Goal: Communication & Community: Answer question/provide support

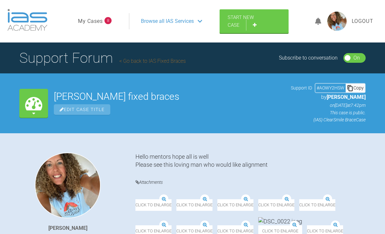
click at [96, 24] on link "My Cases" at bounding box center [90, 21] width 25 height 8
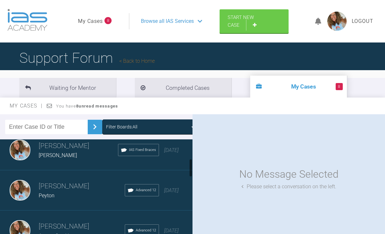
scroll to position [134, 0]
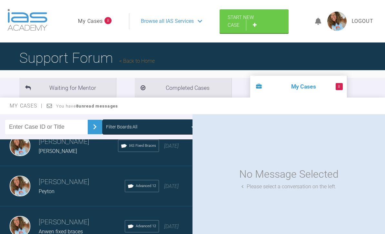
click at [146, 63] on link "Back to Home" at bounding box center [136, 61] width 35 height 6
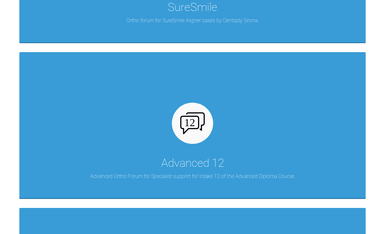
click at [324, 156] on div "Advanced 12 Advanced Ortho Forum for Specialist support for Intake 12 of the Ad…" at bounding box center [192, 125] width 346 height 146
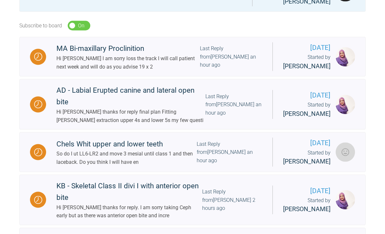
scroll to position [189, 0]
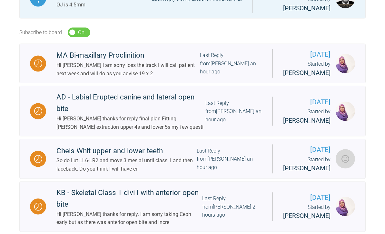
click at [168, 61] on div "Hi [PERSON_NAME] I am sorry loss the track I will call patient next week and wi…" at bounding box center [127, 69] width 143 height 16
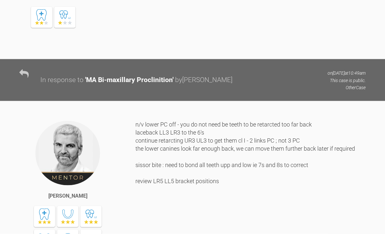
scroll to position [3165, 0]
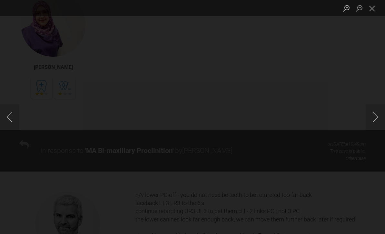
click at [370, 11] on button "Close lightbox" at bounding box center [371, 8] width 13 height 11
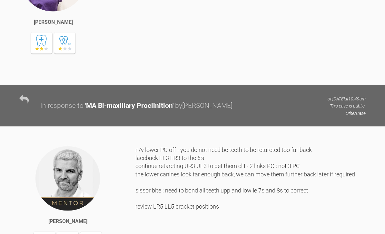
scroll to position [3212, 0]
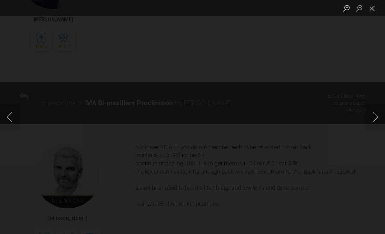
click at [370, 9] on button "Close lightbox" at bounding box center [371, 8] width 13 height 11
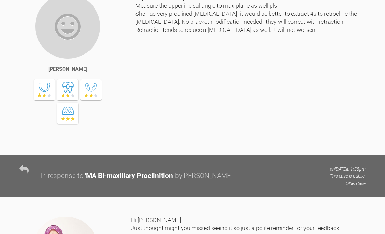
scroll to position [632, 0]
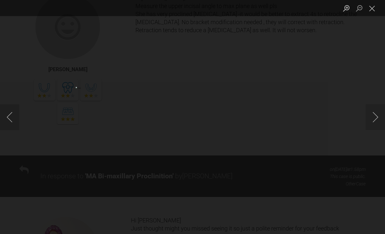
click at [374, 11] on button "Close lightbox" at bounding box center [371, 8] width 13 height 11
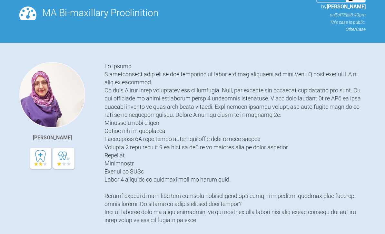
scroll to position [0, 0]
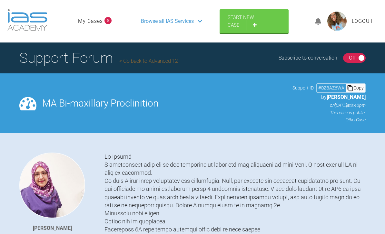
click at [92, 16] on ul "My Cases 8" at bounding box center [103, 21] width 51 height 16
click at [94, 23] on link "My Cases" at bounding box center [90, 21] width 25 height 8
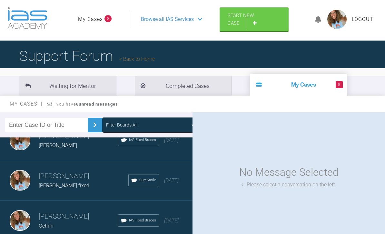
scroll to position [702, 0]
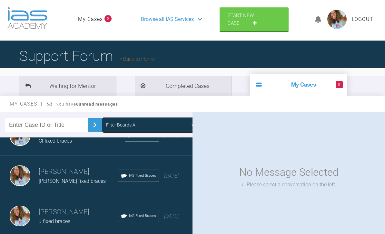
scroll to position [1420, 0]
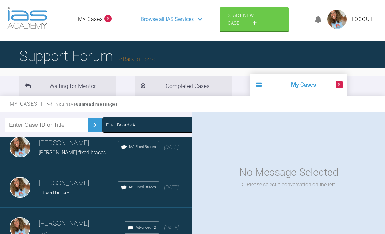
click at [173, 191] on span "[DATE]" at bounding box center [171, 188] width 15 height 6
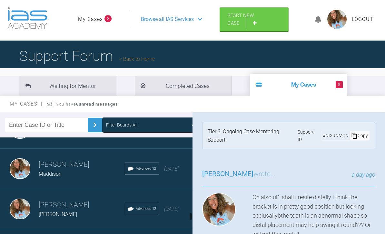
scroll to position [1504, 0]
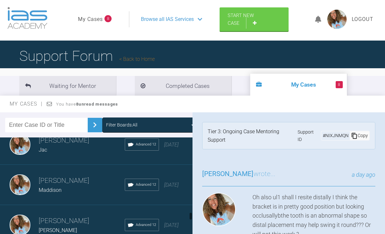
click at [165, 149] on div "[DATE]" at bounding box center [171, 145] width 15 height 8
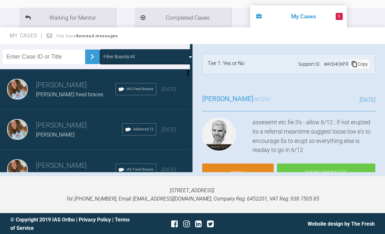
scroll to position [0, 0]
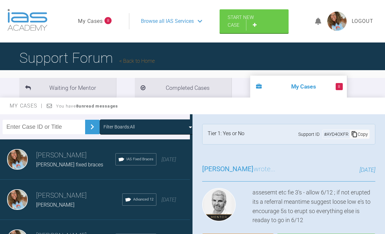
click at [189, 18] on span "Browse all IAS Services" at bounding box center [167, 21] width 53 height 8
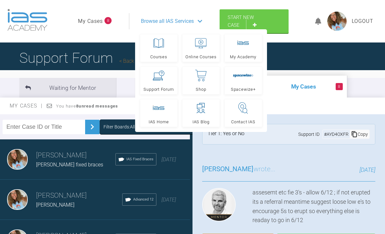
click at [260, 23] on link "Start New Case" at bounding box center [253, 21] width 69 height 24
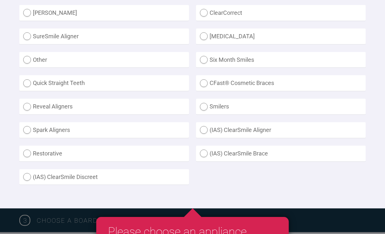
click at [202, 151] on label "(IAS) ClearSmile Brace" at bounding box center [281, 154] width 170 height 16
radio Brace "true"
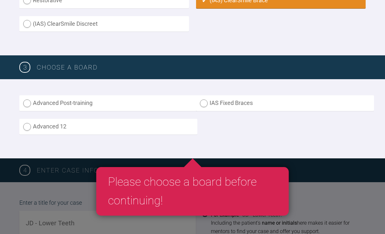
click at [208, 101] on label "IAS Fixed Braces" at bounding box center [285, 103] width 178 height 16
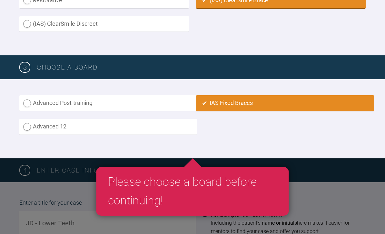
radio input "true"
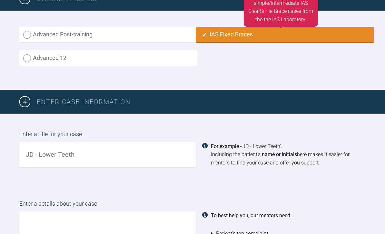
scroll to position [425, 0]
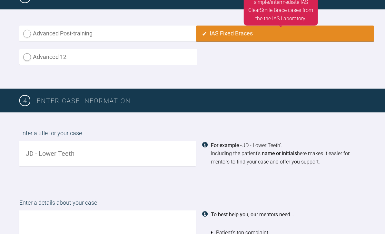
click at [141, 154] on input "text" at bounding box center [107, 153] width 176 height 25
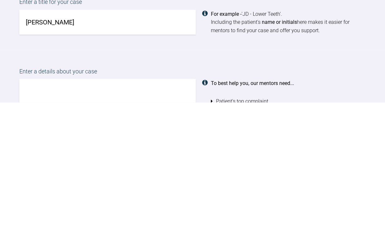
scroll to position [436, 0]
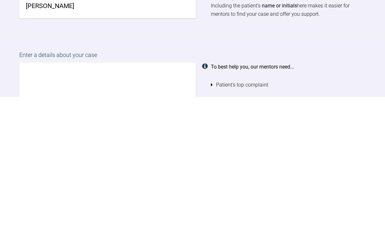
type input "[PERSON_NAME]"
click at [132, 200] on textarea at bounding box center [107, 236] width 176 height 73
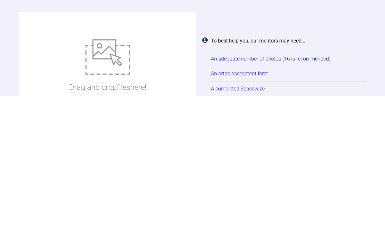
type textarea "Fixed braces hoping non xla but may need 4s out"
click at [115, 177] on img at bounding box center [107, 194] width 44 height 35
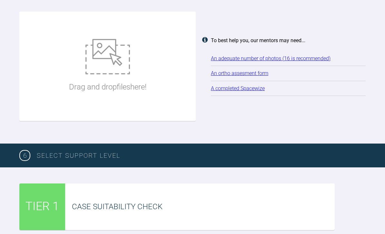
type input "C:\fakepath\DSC_0121.jpeg"
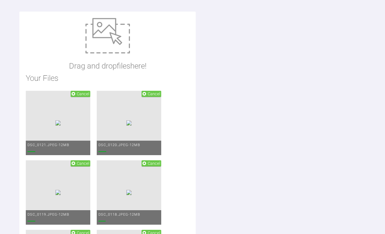
click at [110, 40] on img at bounding box center [107, 35] width 44 height 35
type input "C:\fakepath\IMG_4103.jpeg"
click at [109, 36] on img at bounding box center [107, 35] width 44 height 35
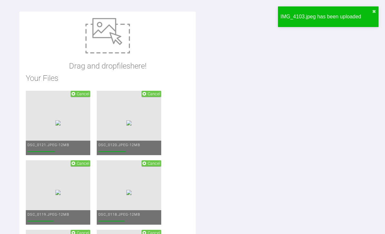
type input "C:\fakepath\adp [PERSON_NAME].docx"
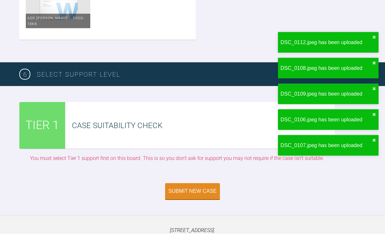
scroll to position [1646, 0]
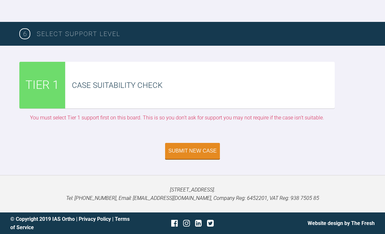
click at [185, 154] on div "Submit New Case" at bounding box center [192, 151] width 48 height 6
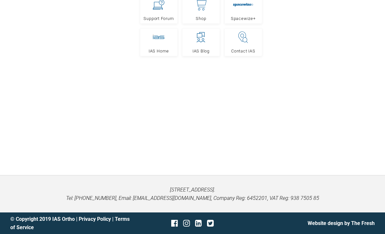
scroll to position [70, 0]
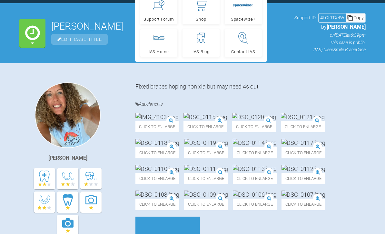
click at [317, 79] on div "[PERSON_NAME] Fixed braces hoping non xla but may need 4s out Attachments Click…" at bounding box center [192, 185] width 385 height 245
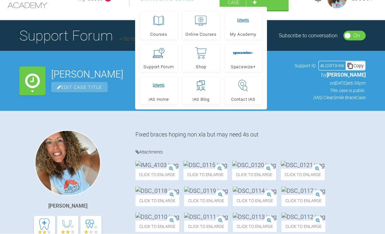
scroll to position [23, 0]
click at [123, 39] on link "Go back to IAS Fixed Braces" at bounding box center [152, 38] width 66 height 6
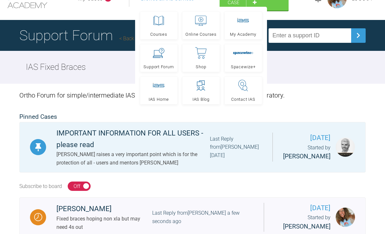
click at [299, 76] on div "IAS Fixed Braces" at bounding box center [192, 67] width 385 height 33
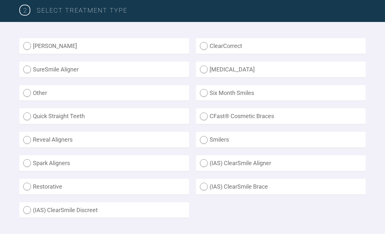
click at [206, 184] on label "(IAS) ClearSmile Brace" at bounding box center [281, 187] width 170 height 16
radio Brace "true"
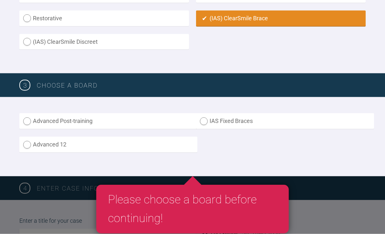
scroll to position [338, 0]
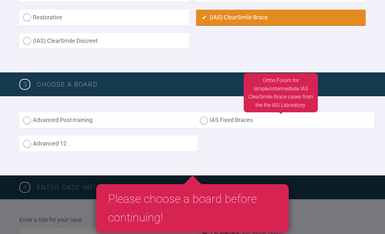
click at [245, 116] on label "IAS Fixed Braces" at bounding box center [285, 120] width 178 height 16
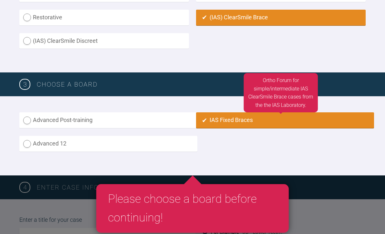
radio input "true"
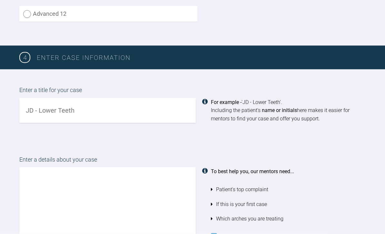
click at [139, 108] on input "text" at bounding box center [107, 110] width 176 height 25
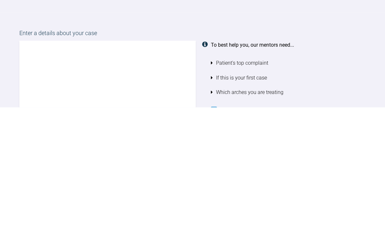
type input "[PERSON_NAME]"
click at [153, 168] on textarea at bounding box center [107, 204] width 176 height 73
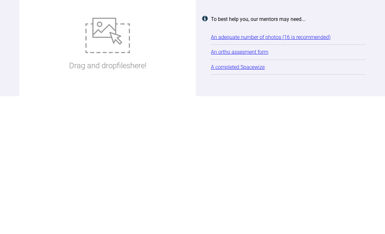
type textarea "Fixed braces compromise case as had previous ortho and xlas"
click at [114, 156] on img at bounding box center [107, 173] width 44 height 35
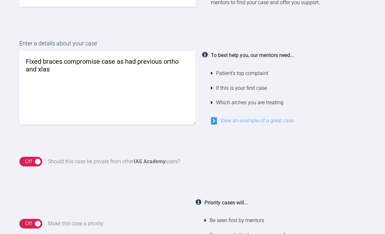
scroll to position [584, 0]
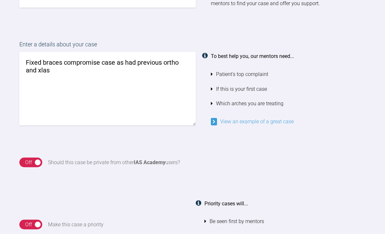
click at [97, 67] on textarea "Fixed braces compromise case as had previous ortho and xlas" at bounding box center [107, 88] width 176 height 73
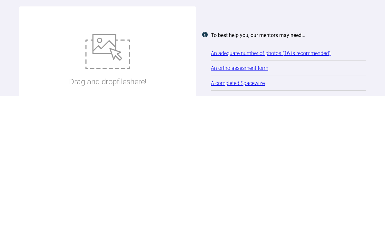
type textarea "Fixed braces compromise case as had previous ortho and xlas Haven’t taken a cep…"
click at [116, 172] on img at bounding box center [107, 189] width 44 height 35
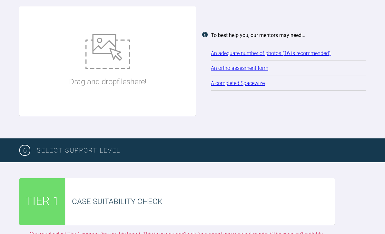
type input "C:\fakepath\IMG_4104.jpeg"
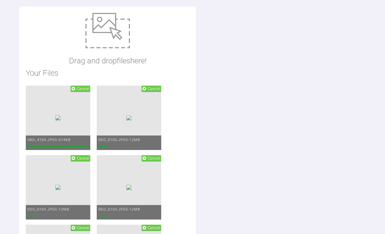
click at [108, 24] on img at bounding box center [107, 30] width 44 height 35
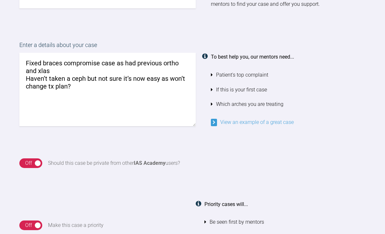
scroll to position [583, 0]
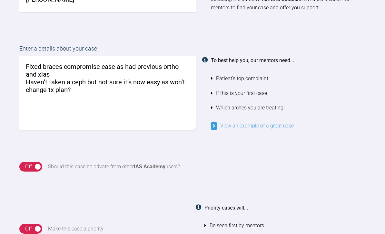
click at [66, 71] on textarea "Fixed braces compromise case as had previous ortho and xlas Haven’t taken a cep…" at bounding box center [107, 92] width 176 height 73
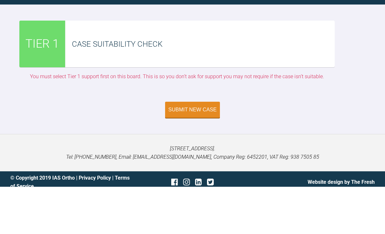
type textarea "Fixed braces compromise case as had previous ortho and xlas existing aob she is…"
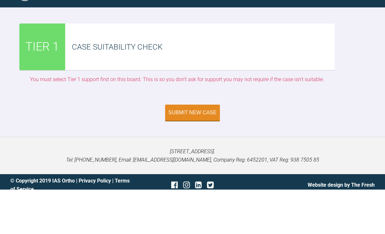
click at [196, 154] on div "Submit New Case" at bounding box center [192, 157] width 48 height 6
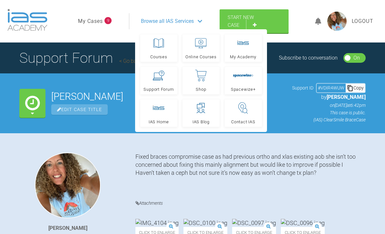
click at [267, 20] on link "Start New Case" at bounding box center [253, 21] width 69 height 24
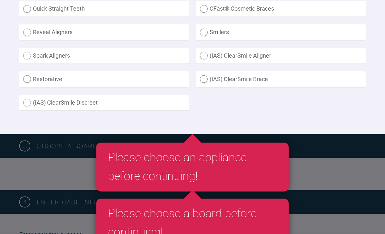
click at [204, 75] on label "(IAS) ClearSmile Brace" at bounding box center [281, 80] width 170 height 16
radio Brace "true"
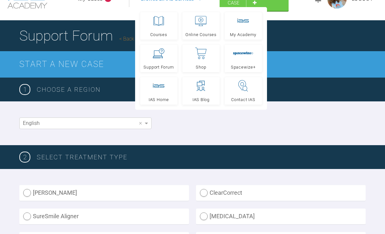
click at [284, 96] on div "1 Choose a region" at bounding box center [192, 90] width 385 height 24
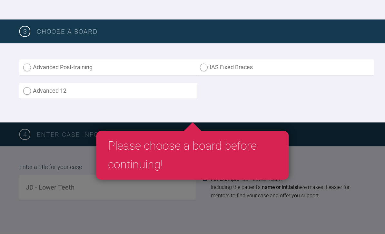
scroll to position [393, 0]
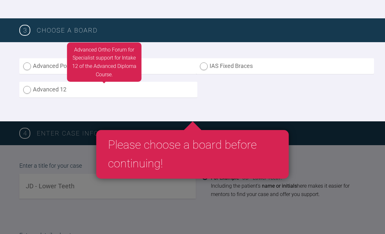
click at [24, 90] on label "Advanced 12" at bounding box center [108, 90] width 178 height 16
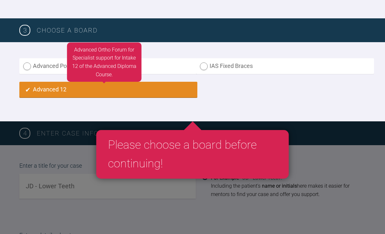
radio input "true"
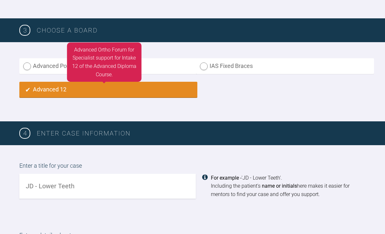
click at [99, 182] on input "text" at bounding box center [107, 186] width 176 height 25
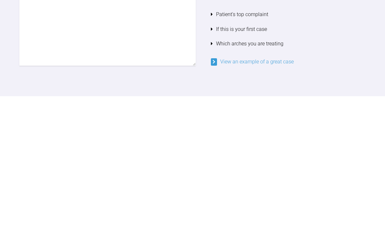
scroll to position [512, 0]
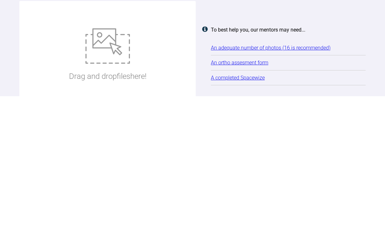
type input "Jac w"
click at [101, 166] on img at bounding box center [107, 183] width 44 height 35
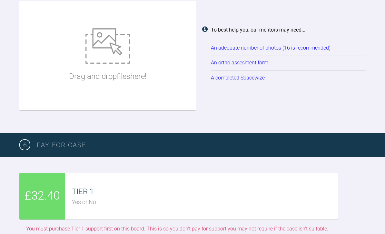
type input "C:\fakepath\DSC_0829.jpeg"
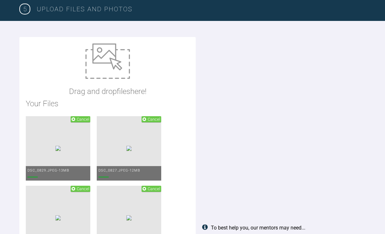
scroll to position [854, 0]
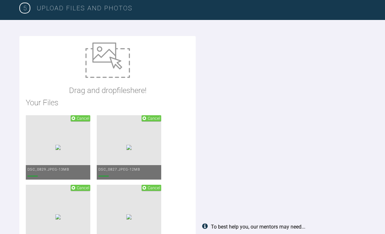
click at [111, 60] on img at bounding box center [107, 60] width 44 height 35
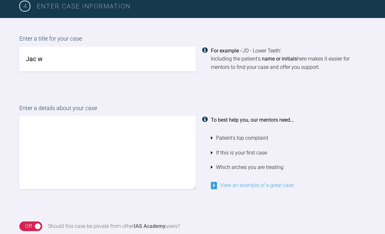
click at [115, 134] on textarea at bounding box center [107, 152] width 176 height 73
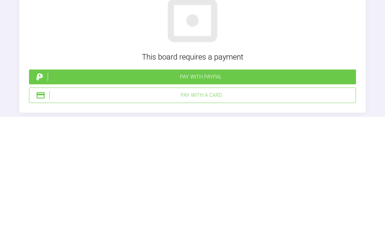
type textarea "Hey pinks this is the case we discussed"
click at [239, 190] on div "Pay with PayPal" at bounding box center [201, 194] width 306 height 8
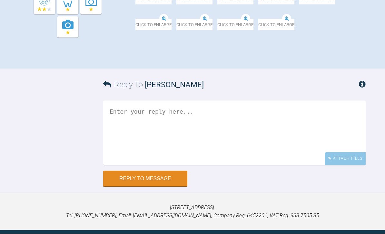
scroll to position [301, 0]
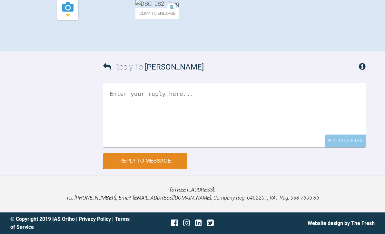
click at [353, 147] on div "Attach Files" at bounding box center [345, 141] width 41 height 13
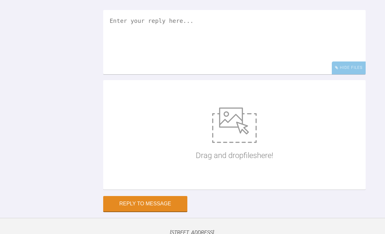
scroll to position [402, 0]
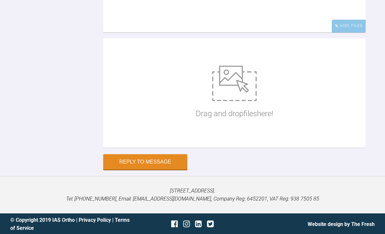
click at [244, 101] on img at bounding box center [234, 83] width 44 height 35
click at [234, 101] on img at bounding box center [234, 83] width 44 height 35
type input "C:\fakepath\jac orthodontic Assessment Diagnosis Plan form copy.docx"
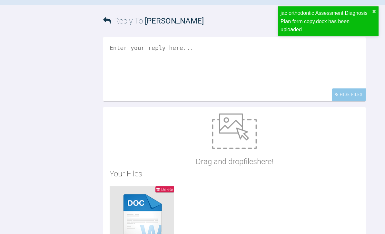
scroll to position [351, 0]
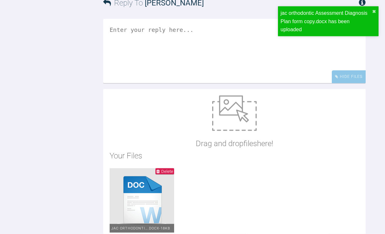
click at [243, 131] on img at bounding box center [234, 113] width 44 height 35
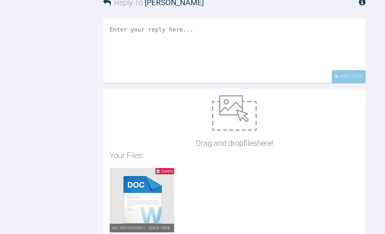
type input "C:\fakepath\DSC_8528.jpeg"
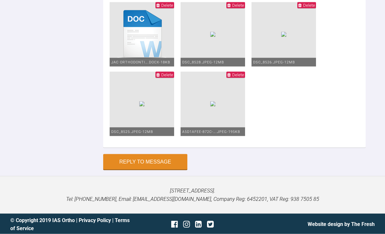
scroll to position [532, 0]
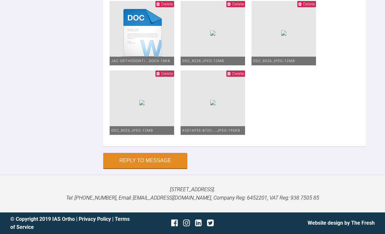
click at [168, 169] on button "Reply to Message" at bounding box center [145, 160] width 84 height 15
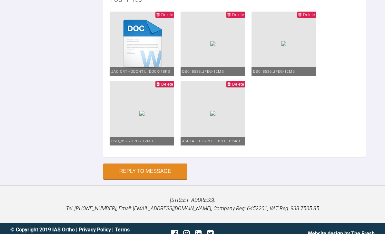
click at [160, 179] on button "Reply to Message" at bounding box center [145, 171] width 84 height 15
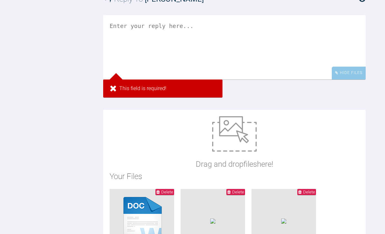
scroll to position [354, 0]
click at [258, 80] on textarea at bounding box center [234, 47] width 262 height 64
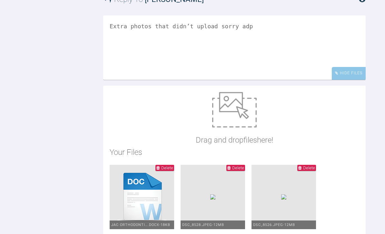
scroll to position [347, 0]
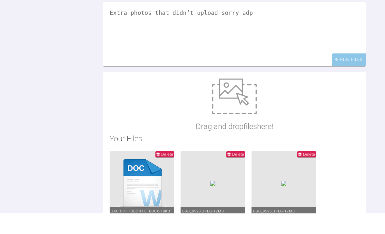
click at [206, 49] on textarea "Extra photos that didn’t upload sorry adp" at bounding box center [234, 55] width 262 height 64
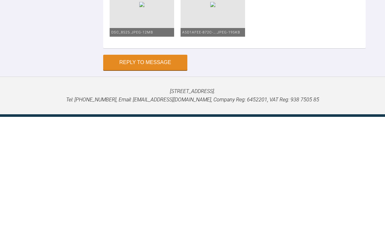
scroll to position [500, 0]
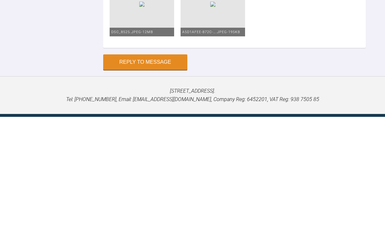
type textarea "Extra photos that didn’t upload sorry adp"
click at [166, 172] on button "Reply to Message" at bounding box center [145, 179] width 84 height 15
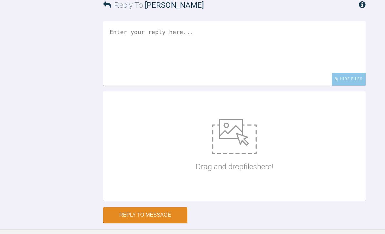
scroll to position [353, 0]
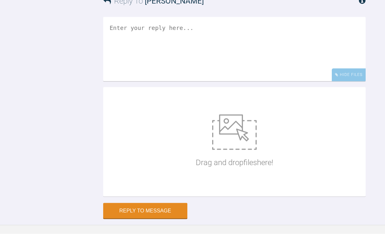
click at [248, 150] on img at bounding box center [234, 132] width 44 height 35
click at [237, 150] on img at bounding box center [234, 132] width 44 height 35
type input "C:\fakepath\jac orthodontic Assessment Diagnosis Plan form copy.docx"
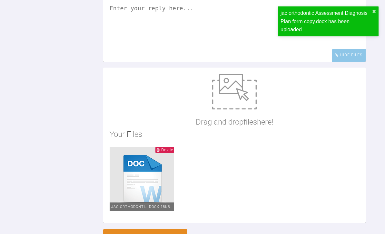
scroll to position [372, 0]
click at [257, 62] on textarea at bounding box center [234, 29] width 262 height 64
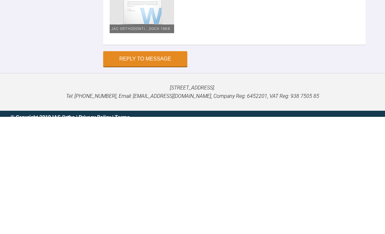
scroll to position [439, 0]
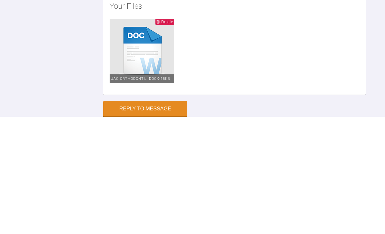
type textarea "Adp"
click at [246, 63] on img at bounding box center [234, 80] width 44 height 35
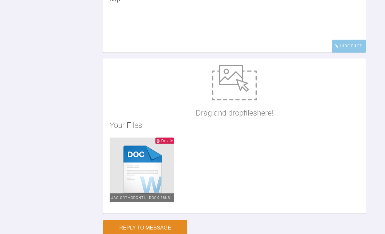
scroll to position [463, 0]
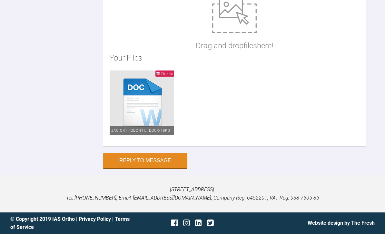
click at [162, 169] on button "Reply to Message" at bounding box center [145, 160] width 84 height 15
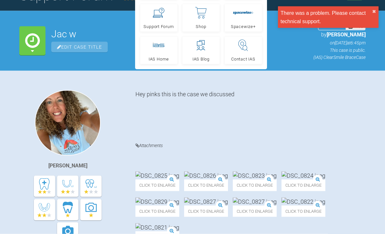
scroll to position [63, 0]
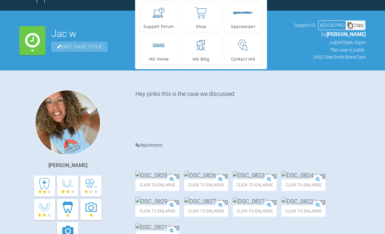
click at [321, 83] on div "[PERSON_NAME] Hey pinks this is the case we discussed Attachments Click to enla…" at bounding box center [192, 173] width 385 height 205
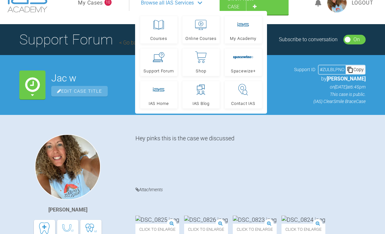
scroll to position [0, 0]
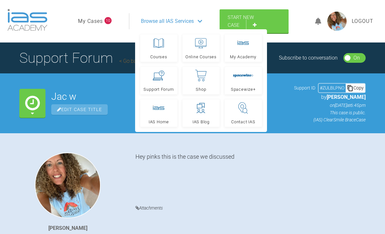
click at [273, 116] on div "Jac w Edit Case Title Support ID # ZULBLPNO Copy by [PERSON_NAME] on [DATE] 6:4…" at bounding box center [208, 103] width 314 height 40
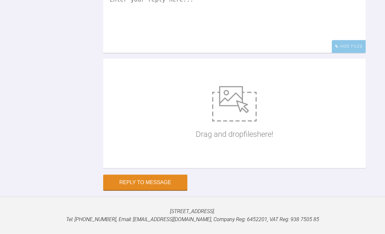
scroll to position [380, 0]
click at [249, 122] on img at bounding box center [234, 104] width 44 height 35
type input "C:\fakepath\jac orthodontic Assessment Diagnosis Plan form copy.docx"
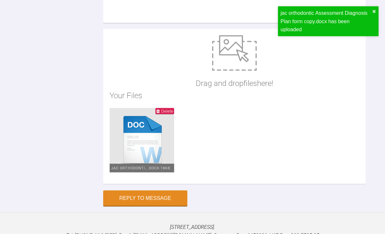
scroll to position [411, 0]
click at [284, 40] on div "jac orthodontic Assessment Diagnosis Plan form copy.docx has been uploaded ✖" at bounding box center [328, 24] width 103 height 38
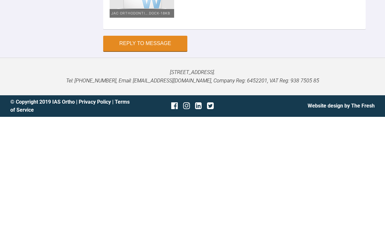
type textarea "Adp"
click at [169, 153] on button "Reply to Message" at bounding box center [145, 160] width 84 height 15
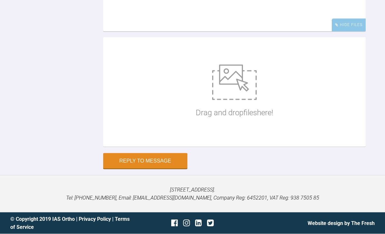
scroll to position [417, 0]
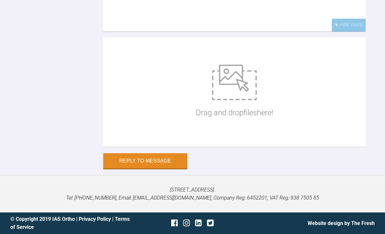
click at [243, 100] on img at bounding box center [234, 82] width 44 height 35
type input "C:\fakepath\IMG_4107.png"
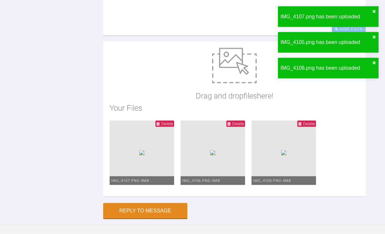
scroll to position [399, 0]
click at [208, 24] on textarea at bounding box center [234, 3] width 262 height 64
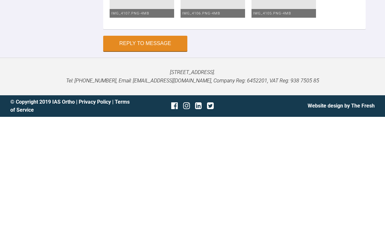
type textarea "Photos that didn’t upload sorry"
click at [167, 153] on button "Reply to Message" at bounding box center [145, 160] width 84 height 15
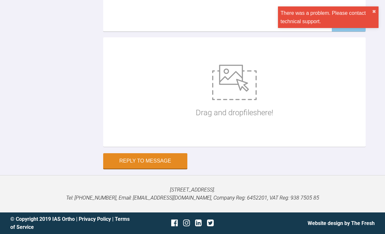
scroll to position [417, 0]
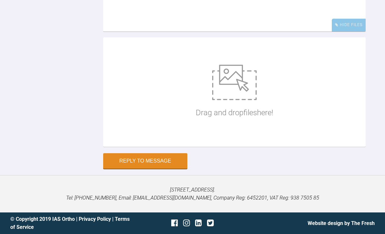
click at [234, 100] on img at bounding box center [234, 82] width 44 height 35
type input "C:\fakepath\DSC_8527.jpeg"
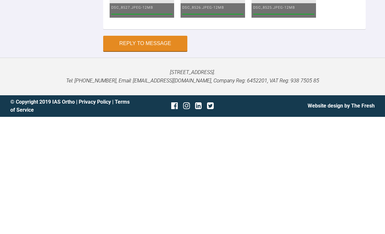
scroll to position [483, 0]
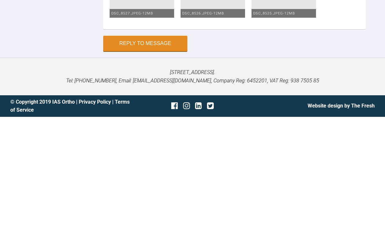
type textarea "Extra pics that didn’t upload"
click at [165, 153] on button "Reply to Message" at bounding box center [145, 160] width 84 height 15
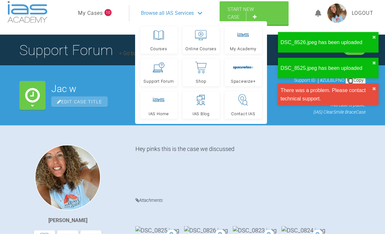
scroll to position [8, 0]
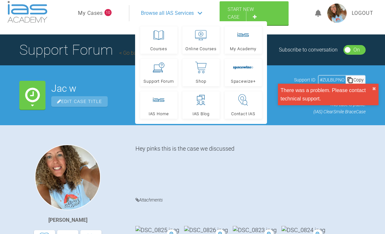
click at [256, 146] on div "Hey pinks this is the case we discussed" at bounding box center [250, 166] width 230 height 42
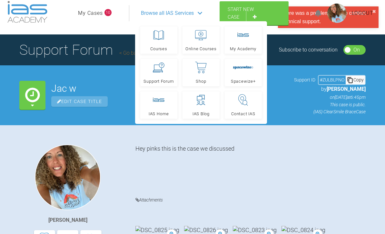
click at [265, 132] on div "[PERSON_NAME] Hey pinks this is the case we discussed Attachments Click to enla…" at bounding box center [192, 227] width 385 height 205
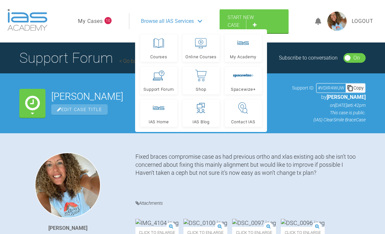
click at [297, 87] on span "Support ID" at bounding box center [302, 87] width 21 height 7
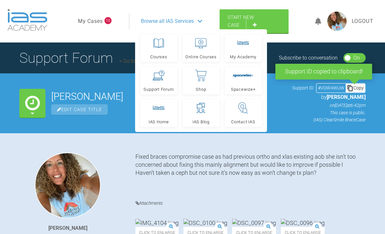
click at [102, 21] on link "My Cases" at bounding box center [90, 21] width 25 height 8
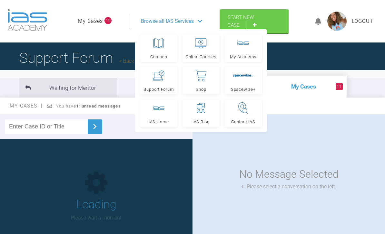
click at [94, 90] on li "Waiting for Mentor" at bounding box center [67, 88] width 97 height 20
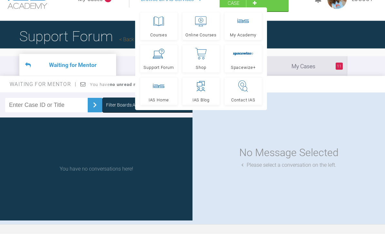
scroll to position [38, 0]
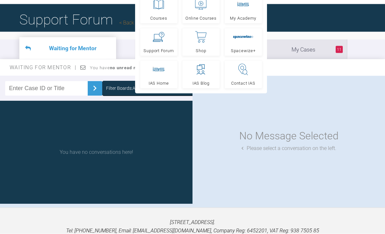
click at [294, 56] on li "11 My Cases" at bounding box center [298, 50] width 97 height 20
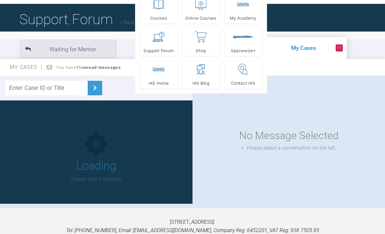
click at [287, 50] on li "11 My Cases" at bounding box center [298, 48] width 97 height 22
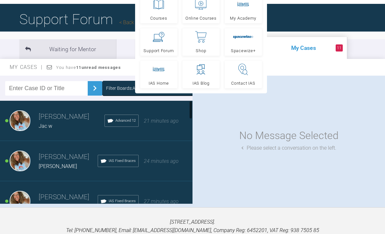
click at [167, 123] on div "21 minutes ago" at bounding box center [161, 121] width 35 height 8
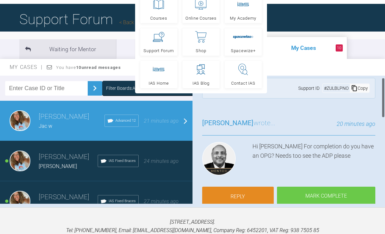
scroll to position [12, 0]
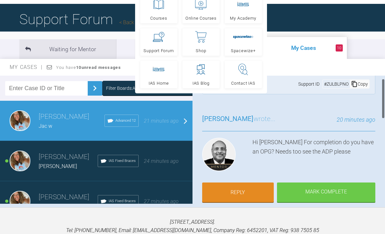
click at [254, 191] on link "Reply" at bounding box center [238, 193] width 72 height 20
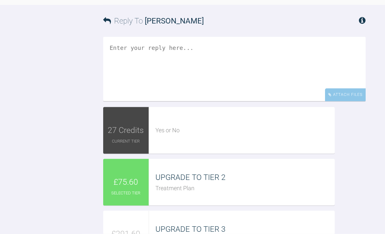
scroll to position [579, 0]
click at [347, 101] on div "Attach Files" at bounding box center [345, 94] width 41 height 13
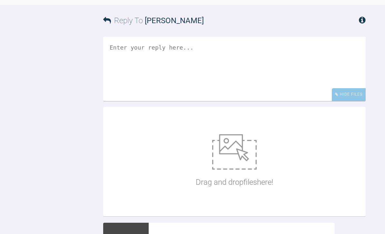
click at [230, 170] on img at bounding box center [234, 151] width 44 height 35
type input "C:\fakepath\jac orthodontic Assessment Diagnosis Plan form copy.docx"
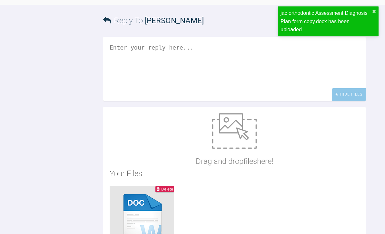
click at [247, 88] on textarea at bounding box center [234, 69] width 262 height 64
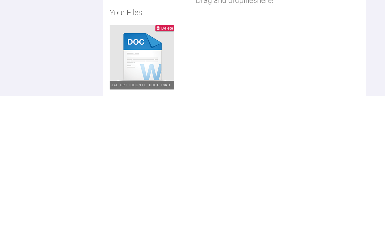
click at [243, 90] on img at bounding box center [234, 107] width 44 height 35
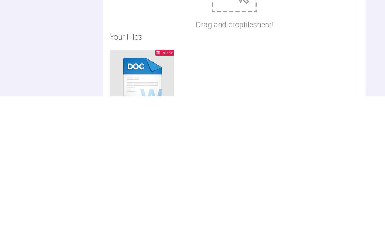
scroll to position [741, 0]
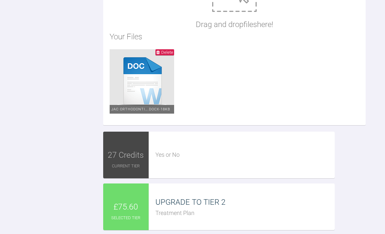
type input "C:\fakepath\DSC_8527.jpeg"
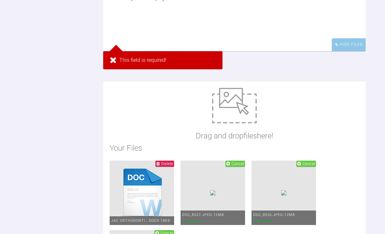
click at [226, 34] on textarea at bounding box center [234, 19] width 262 height 64
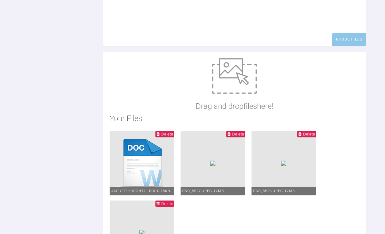
scroll to position [628, 0]
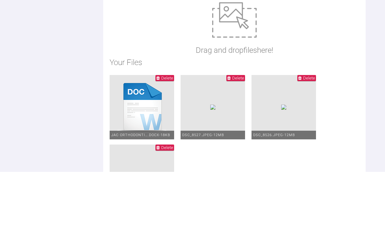
type textarea "Yes sorry problem with uploading"
click at [243, 64] on img at bounding box center [234, 81] width 44 height 35
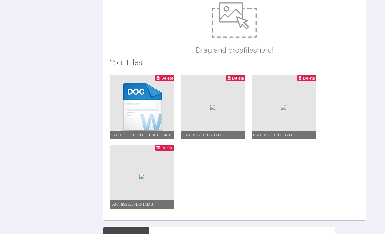
type input "C:\fakepath\IMG_0714.png"
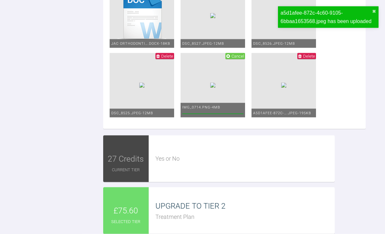
scroll to position [783, 0]
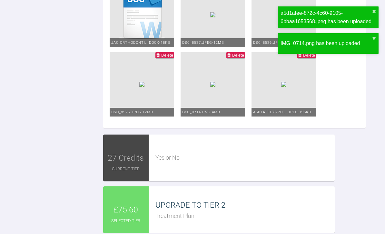
click at [244, 58] on span "Delete" at bounding box center [238, 55] width 12 height 5
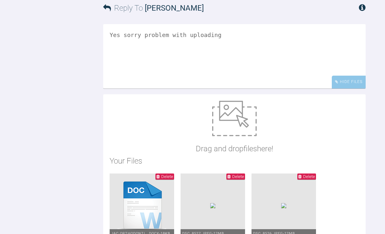
click at [231, 68] on textarea "Yes sorry problem with uploading" at bounding box center [234, 56] width 262 height 64
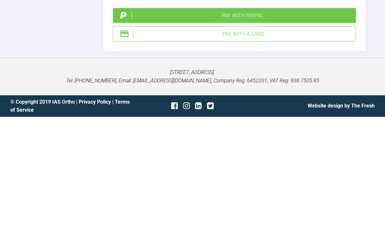
type textarea "Yes sorry problem with uploading The pt was taken 9/12 I have waited for the [M…"
click at [280, 129] on div "Pay with PayPal" at bounding box center [243, 133] width 222 height 8
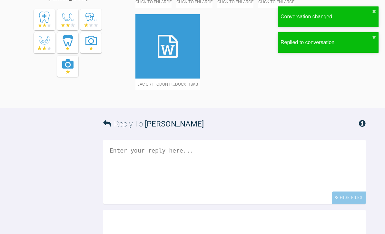
scroll to position [729, 0]
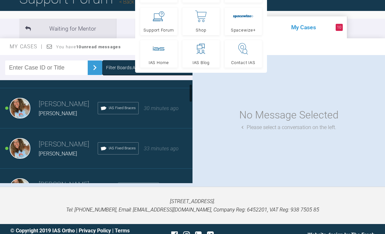
scroll to position [40, 0]
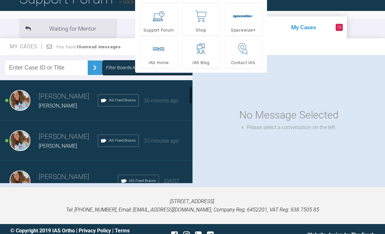
click at [170, 142] on div "33 minutes ago" at bounding box center [161, 141] width 35 height 8
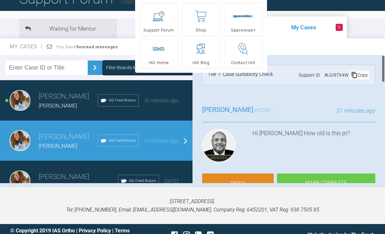
click at [248, 180] on link "Reply" at bounding box center [238, 184] width 72 height 20
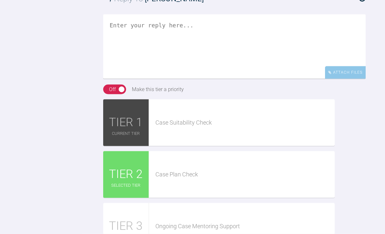
scroll to position [822, 0]
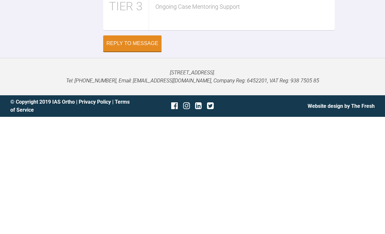
type textarea "29!! She looks younger doesn’t she"
click at [145, 153] on button "Reply to Message" at bounding box center [132, 161] width 58 height 16
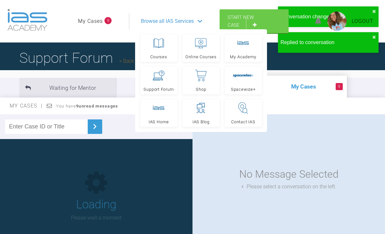
click at [96, 24] on link "My Cases" at bounding box center [90, 21] width 25 height 8
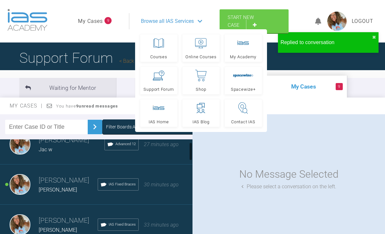
scroll to position [32, 0]
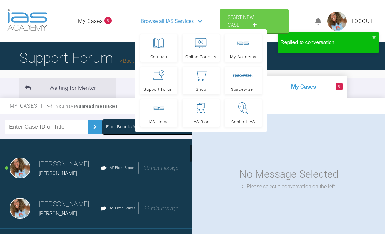
click at [161, 169] on div "30 minutes ago" at bounding box center [161, 168] width 35 height 8
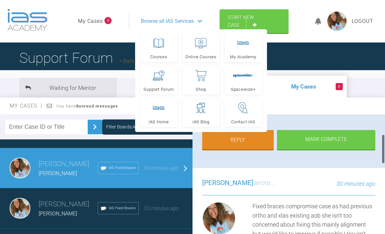
scroll to position [100, 0]
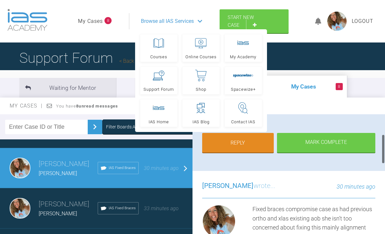
click at [255, 142] on link "Reply" at bounding box center [238, 143] width 72 height 20
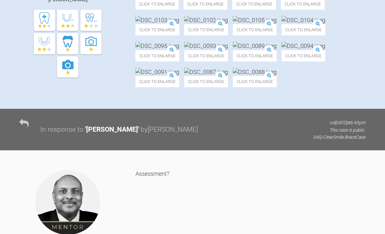
scroll to position [756, 0]
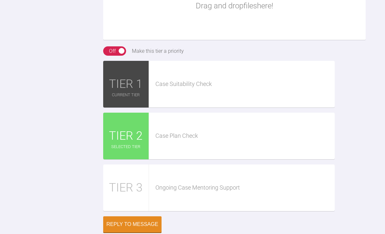
type input "C:\fakepath\adp [PERSON_NAME].docx"
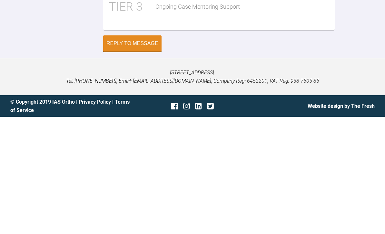
type textarea "Adp"
click at [138, 158] on div "Reply to Message" at bounding box center [132, 161] width 52 height 6
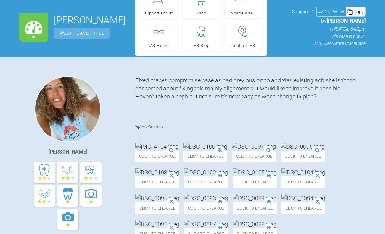
scroll to position [0, 0]
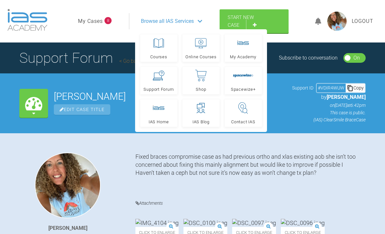
click at [102, 21] on link "My Cases" at bounding box center [90, 21] width 25 height 8
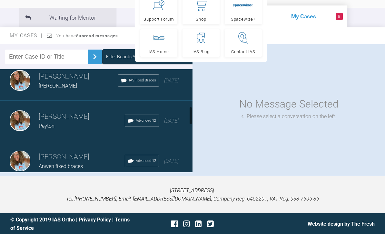
scroll to position [258, 0]
